Goal: Task Accomplishment & Management: Use online tool/utility

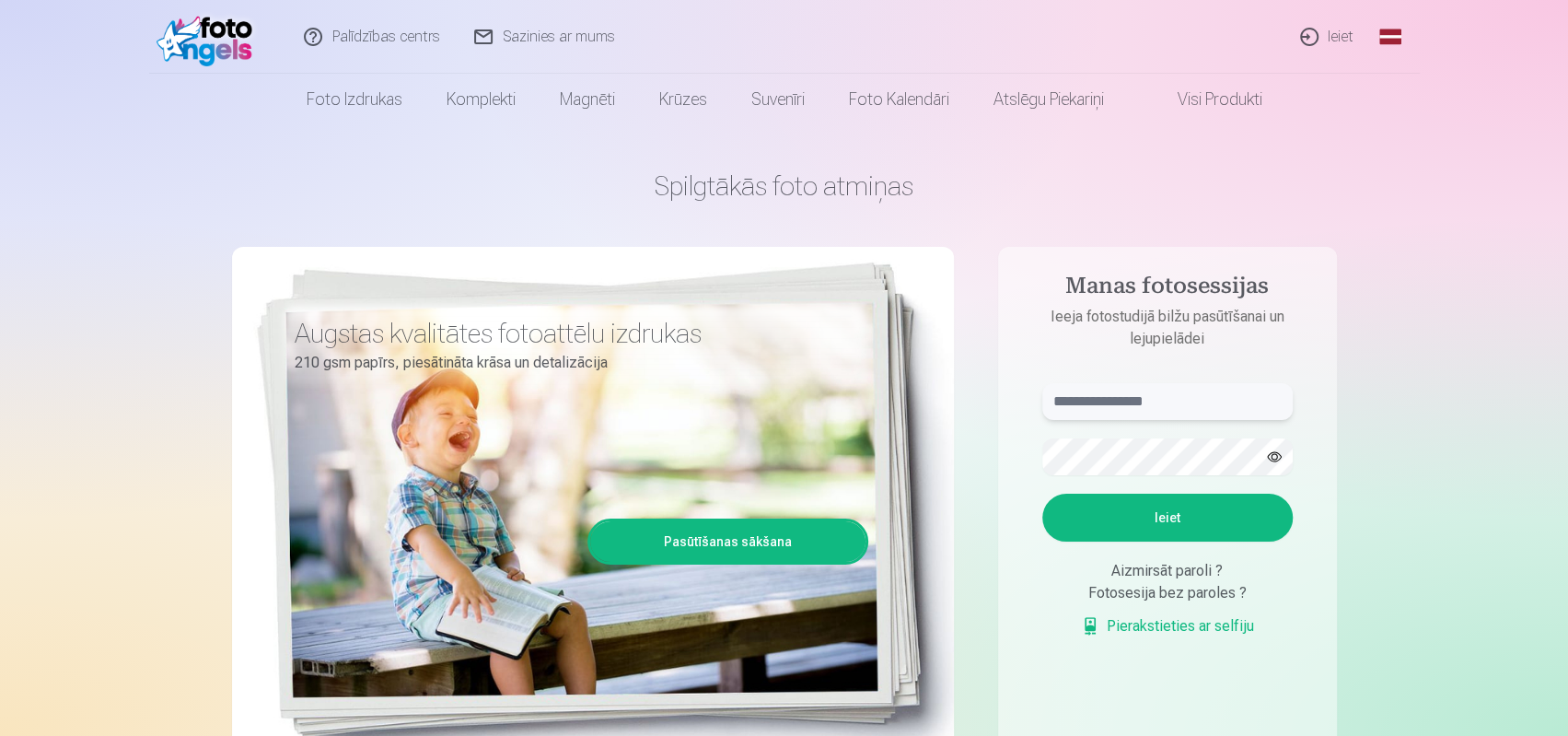
click at [1085, 400] on input "text" at bounding box center [1168, 401] width 251 height 37
type input "**********"
click at [1043, 494] on button "Ieiet" at bounding box center [1168, 517] width 251 height 48
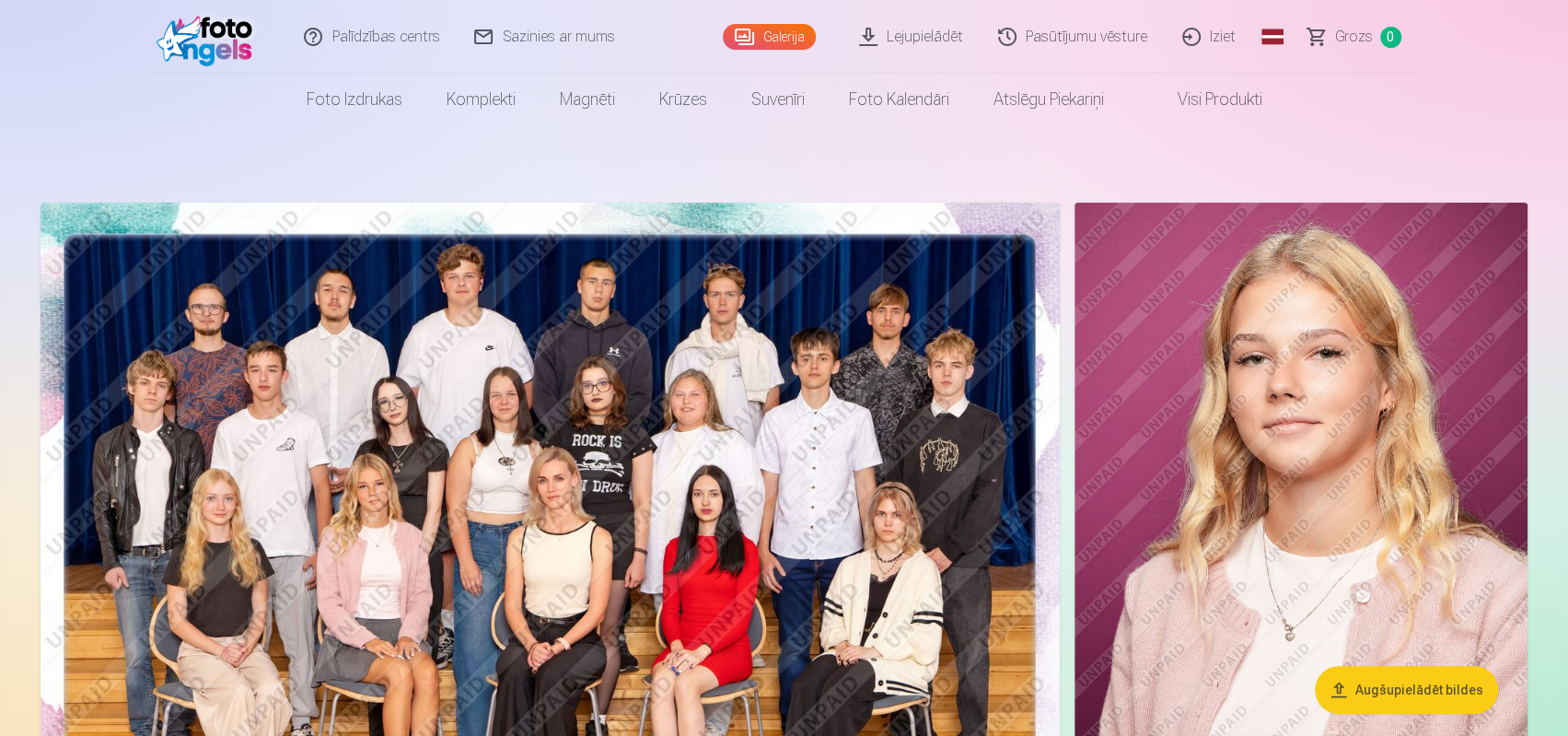
click at [420, 476] on img at bounding box center [551, 543] width 1019 height 679
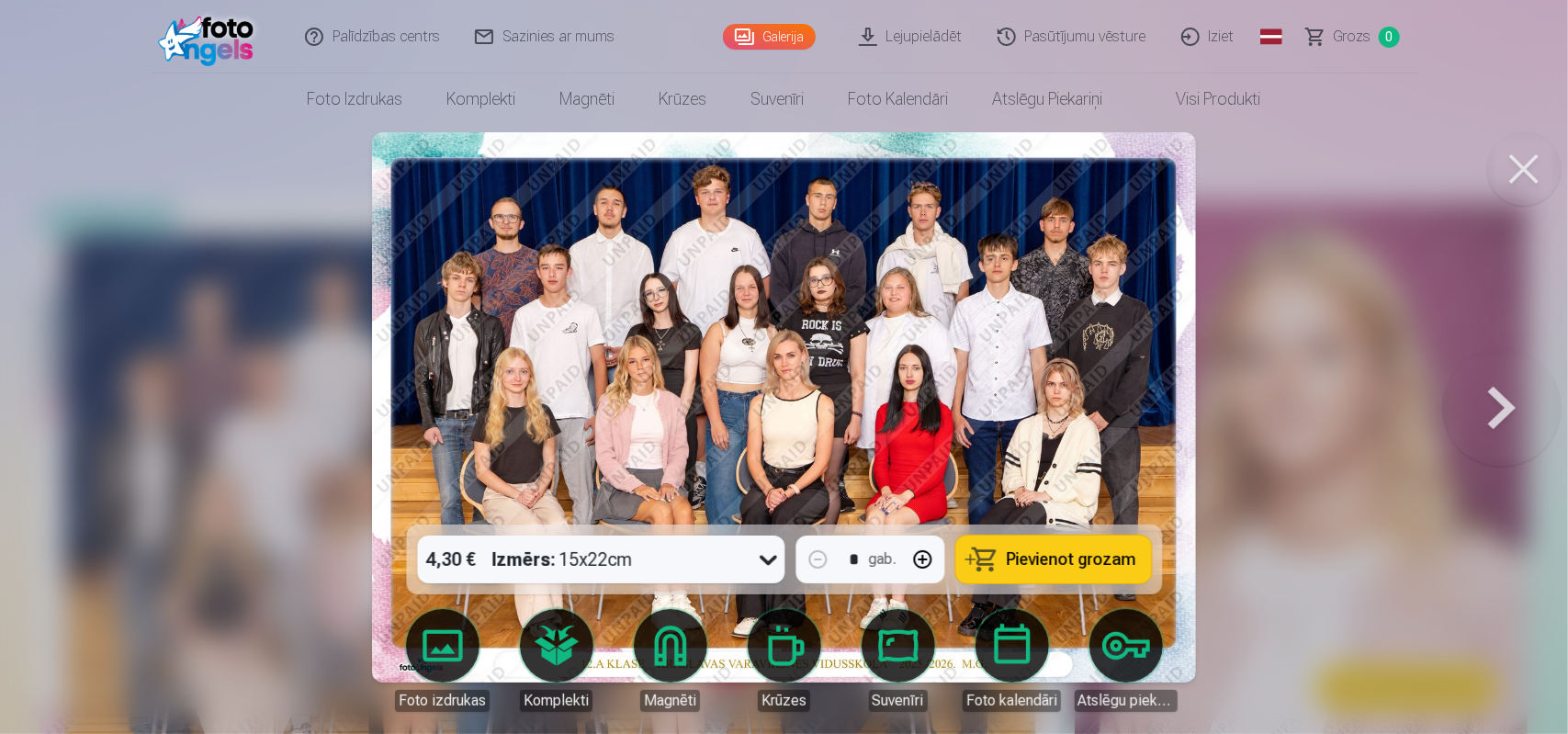
click at [664, 319] on img at bounding box center [784, 407] width 825 height 550
drag, startPoint x: 546, startPoint y: 354, endPoint x: 626, endPoint y: 349, distance: 80.2
click at [547, 354] on img at bounding box center [784, 407] width 825 height 550
click at [970, 347] on img at bounding box center [784, 407] width 825 height 550
click at [1393, 396] on div at bounding box center [784, 367] width 1568 height 734
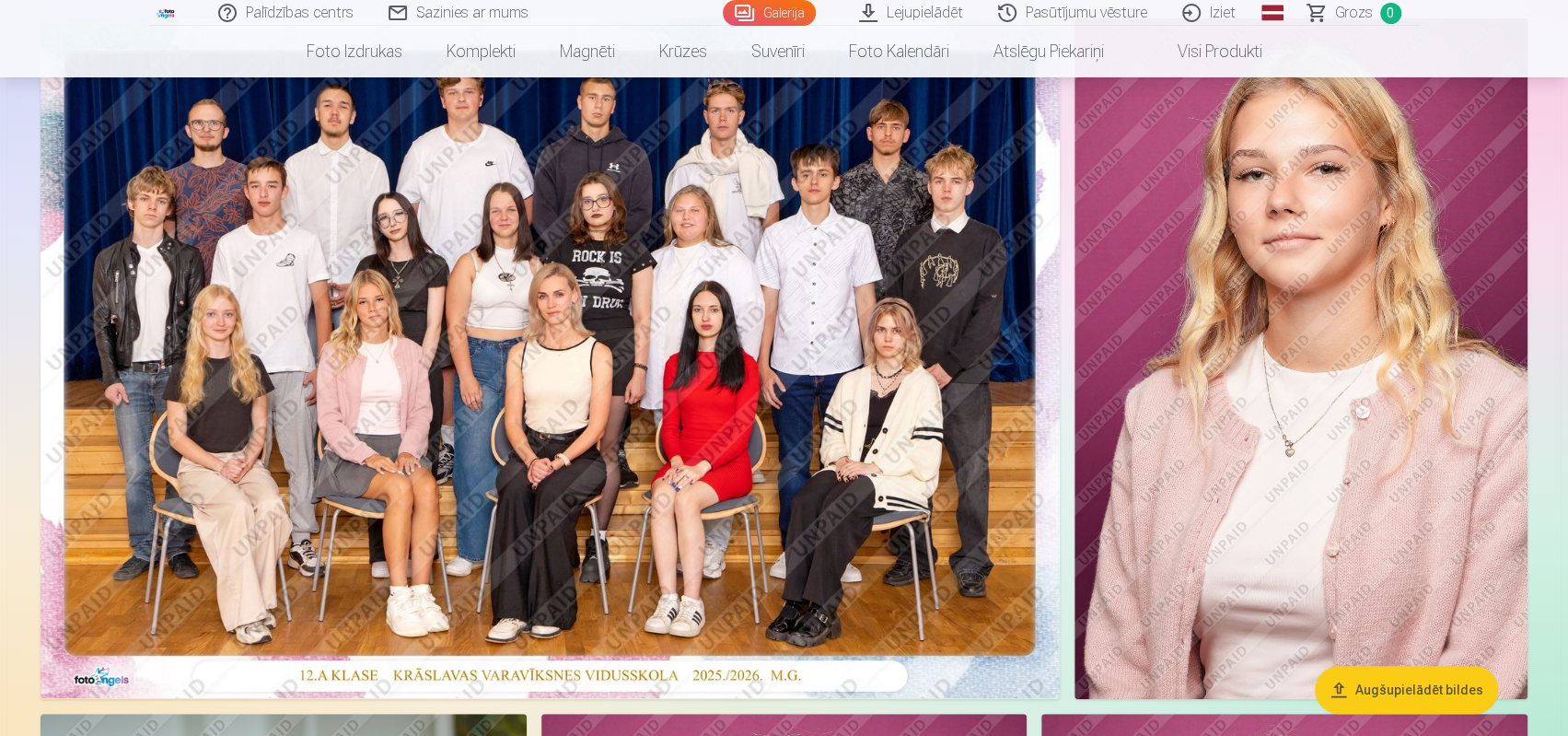
scroll to position [92, 0]
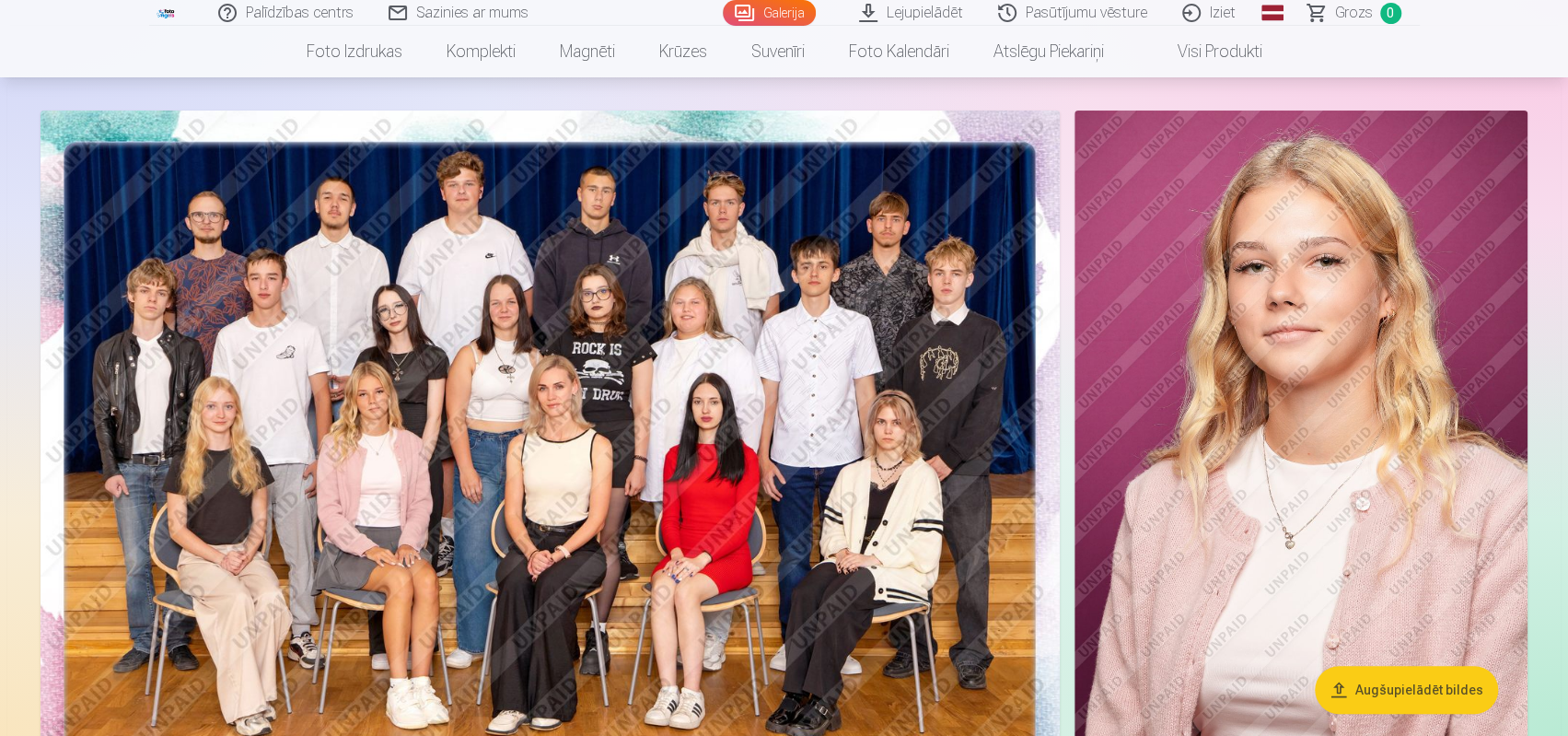
click at [1435, 688] on button "Augšupielādēt bildes" at bounding box center [1407, 689] width 184 height 48
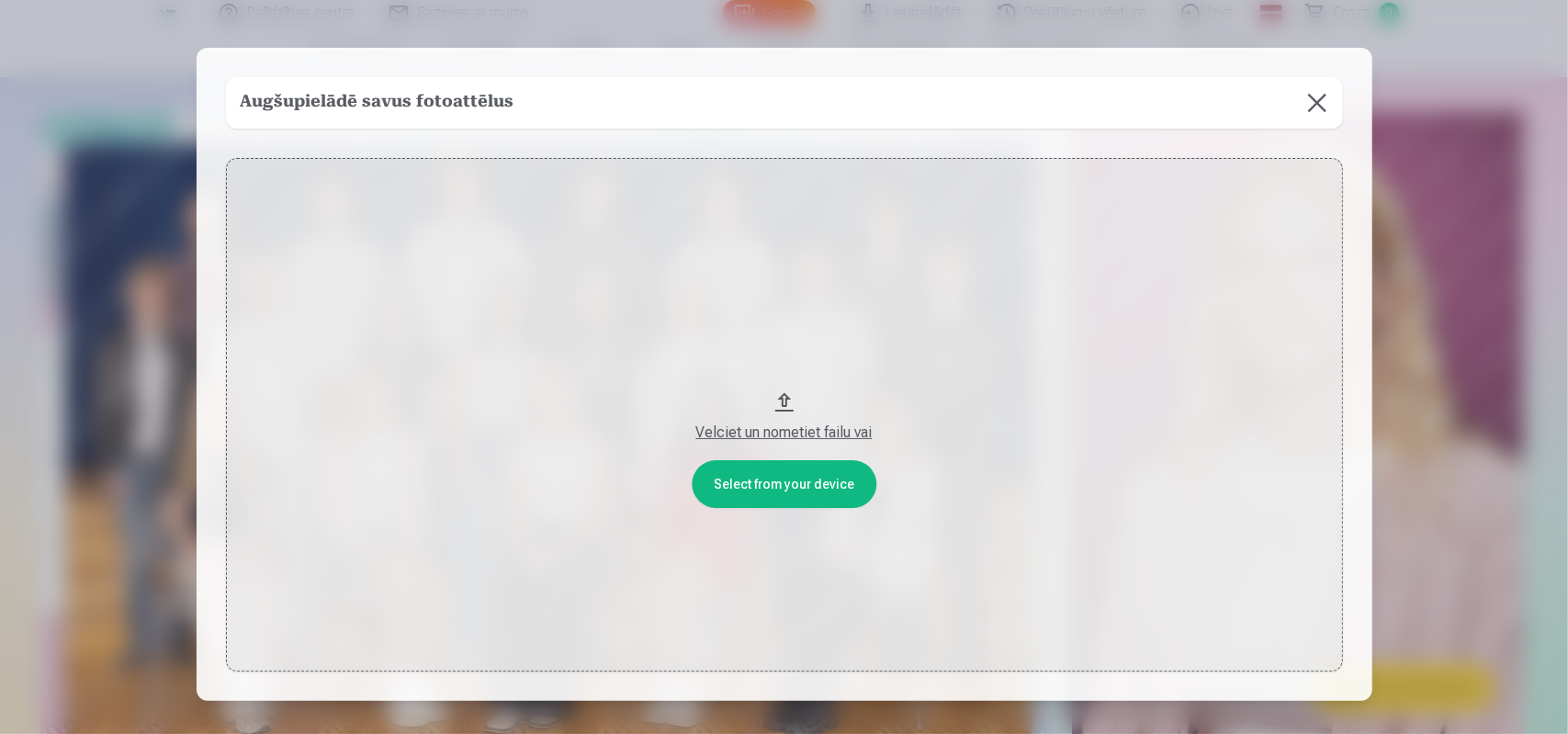
click at [788, 434] on div "Velciet un nometiet failu vai" at bounding box center [784, 432] width 1080 height 22
click at [1320, 103] on button at bounding box center [1317, 102] width 52 height 52
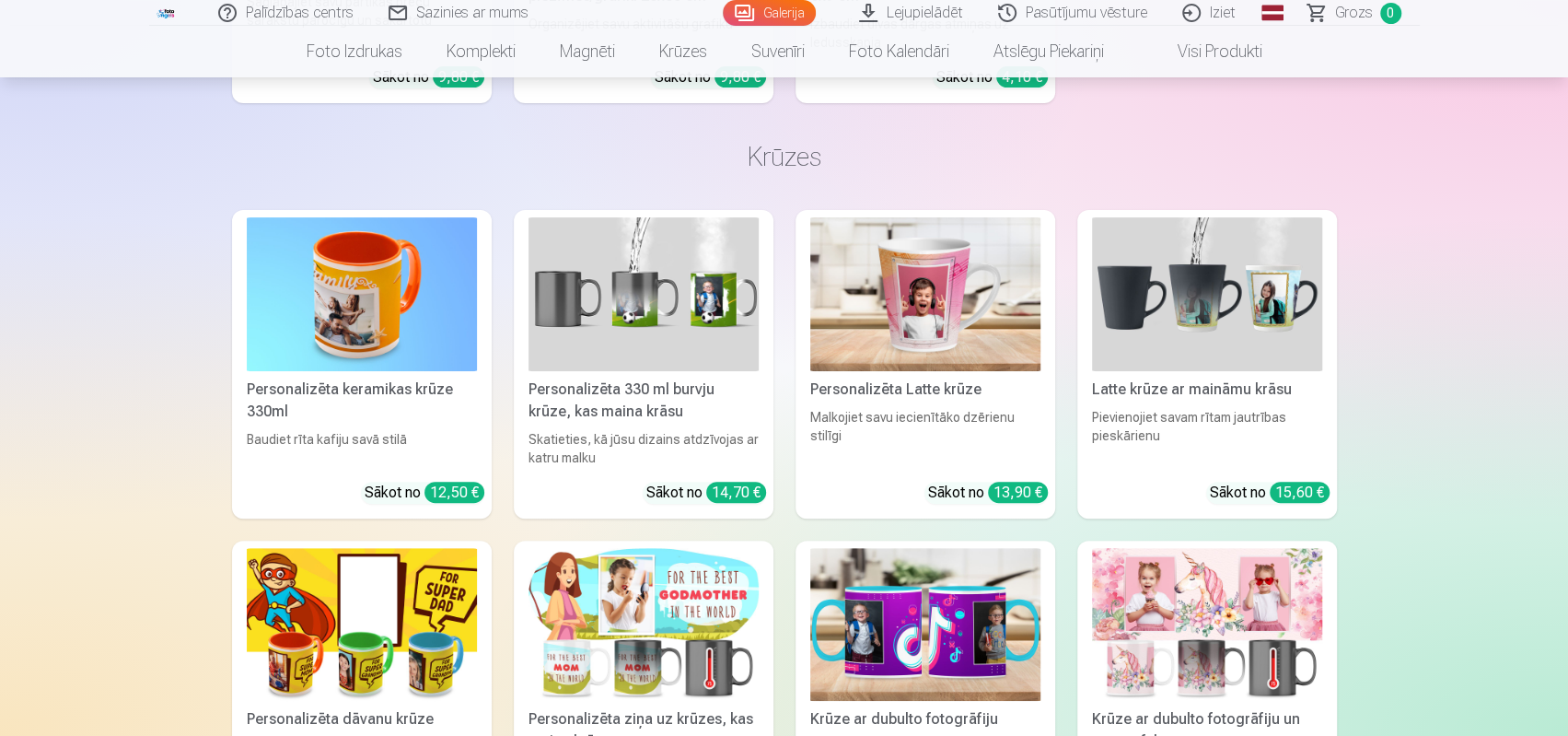
scroll to position [4419, 0]
